Goal: Browse casually: Explore the website without a specific task or goal

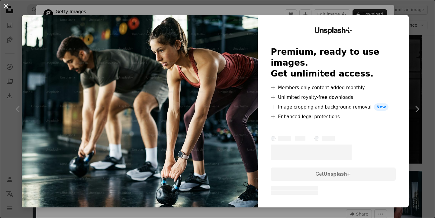
scroll to position [7, 0]
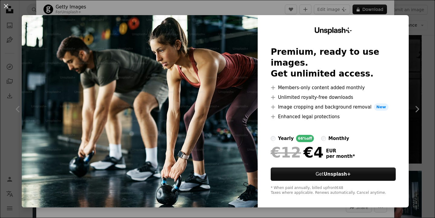
click at [223, 5] on div "An X shape Unsplash+ Premium, ready to use images. Get unlimited access. A plus…" at bounding box center [217, 109] width 435 height 218
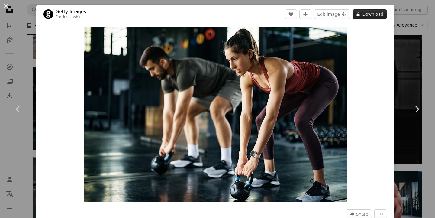
click at [367, 11] on button "A lock Download" at bounding box center [370, 14] width 34 height 10
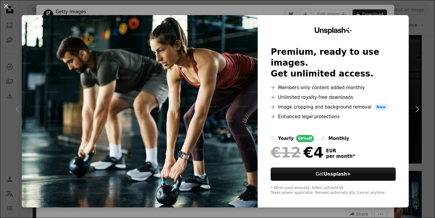
click at [322, 135] on div "yearly 66% off monthly" at bounding box center [333, 138] width 125 height 7
click at [281, 135] on label "yearly 66% off" at bounding box center [292, 138] width 43 height 7
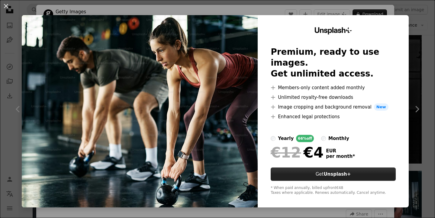
click at [300, 168] on button "Get Unsplash+" at bounding box center [333, 174] width 125 height 13
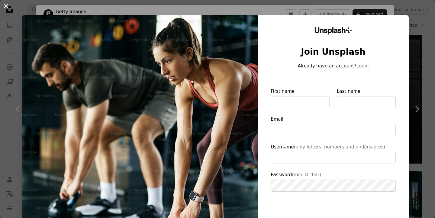
type input "**********"
click at [416, 48] on div "An X shape Unsplash+ Join Unsplash Already have an account? Login First name La…" at bounding box center [217, 109] width 435 height 218
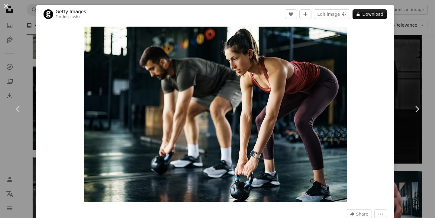
click at [422, 47] on div "An X shape Chevron left Chevron right Getty Images For Unsplash+ A heart A plus…" at bounding box center [217, 109] width 435 height 218
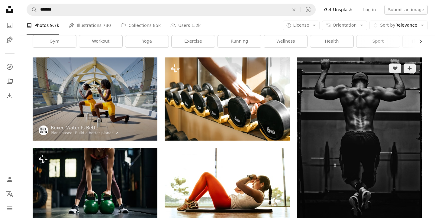
scroll to position [26, 0]
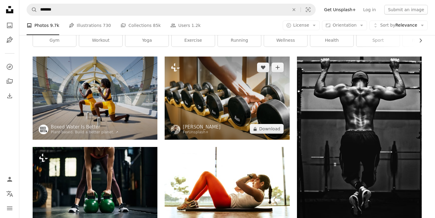
click at [264, 103] on img at bounding box center [227, 98] width 125 height 83
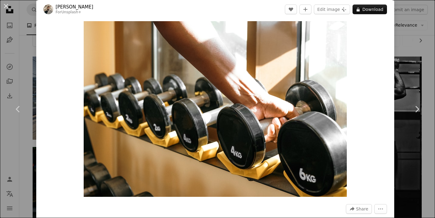
scroll to position [6, 0]
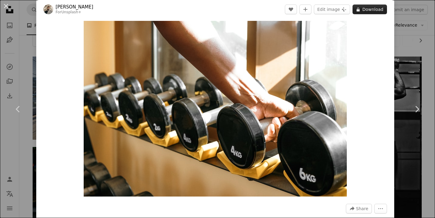
click at [375, 9] on button "A lock Download" at bounding box center [370, 10] width 34 height 10
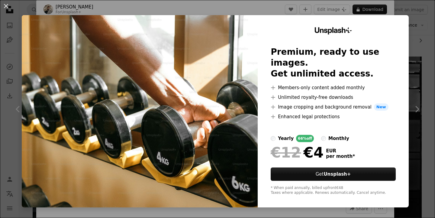
click at [427, 54] on div "An X shape Unsplash+ Premium, ready to use images. Get unlimited access. A plus…" at bounding box center [217, 109] width 435 height 218
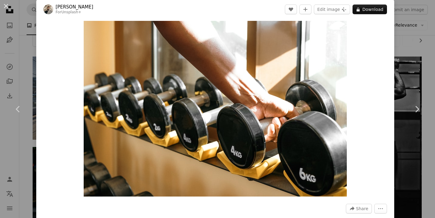
scroll to position [19, 0]
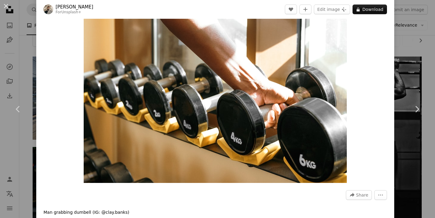
click at [421, 39] on div "An X shape Chevron left Chevron right [PERSON_NAME] For Unsplash+ A heart A plu…" at bounding box center [217, 109] width 435 height 218
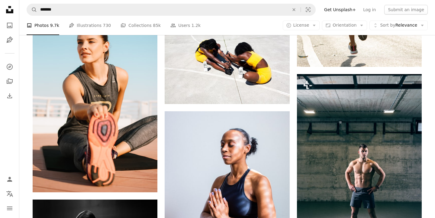
scroll to position [3250, 0]
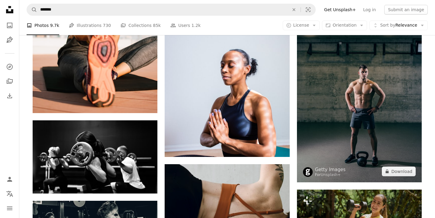
click at [360, 119] on img at bounding box center [359, 88] width 125 height 187
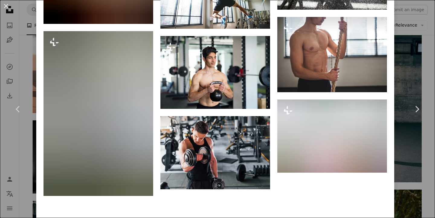
scroll to position [2712, 0]
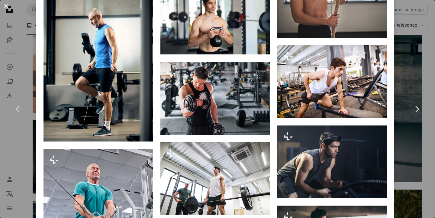
click at [427, 67] on div "An X shape Chevron left Chevron right Getty Images For Unsplash+ A heart A plus…" at bounding box center [217, 109] width 435 height 218
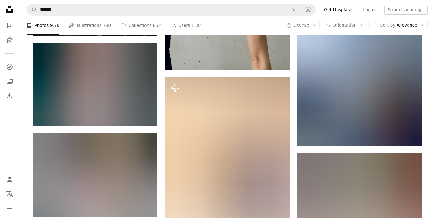
scroll to position [3528, 0]
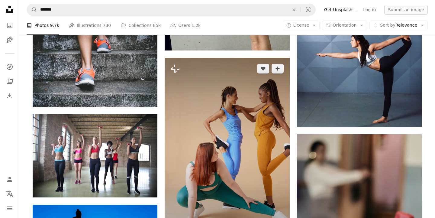
click at [257, 123] on img at bounding box center [227, 151] width 125 height 187
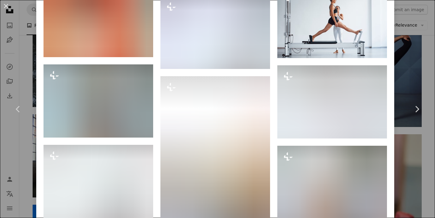
scroll to position [1074, 0]
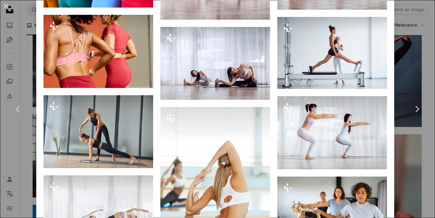
click at [426, 72] on div "An X shape Chevron left Chevron right Leire Cavia For Unsplash+ A heart A plus …" at bounding box center [217, 109] width 435 height 218
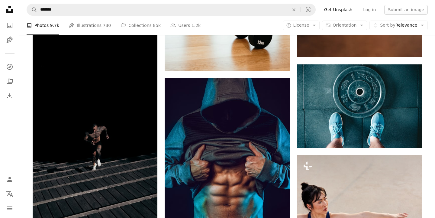
scroll to position [3796, 0]
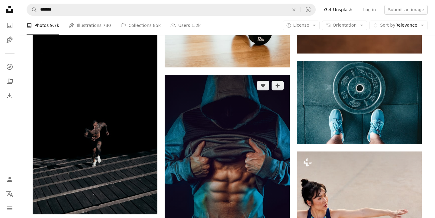
click at [210, 137] on img at bounding box center [227, 166] width 125 height 182
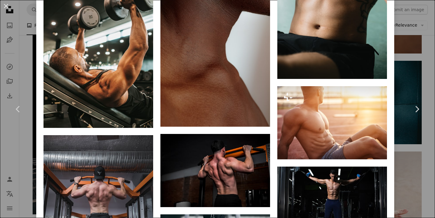
scroll to position [1162, 0]
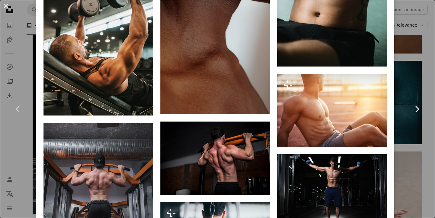
click at [428, 84] on link "Chevron right" at bounding box center [417, 109] width 36 height 58
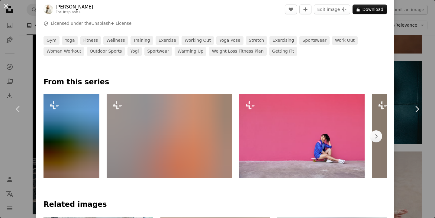
scroll to position [253, 0]
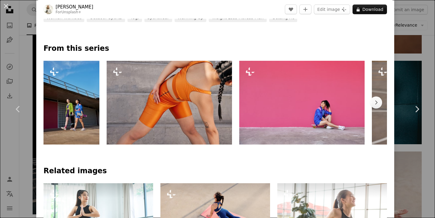
click at [21, 70] on div "An X shape Chevron left Chevron right [PERSON_NAME] For Unsplash+ A heart A plu…" at bounding box center [217, 109] width 435 height 218
